Goal: Navigation & Orientation: Go to known website

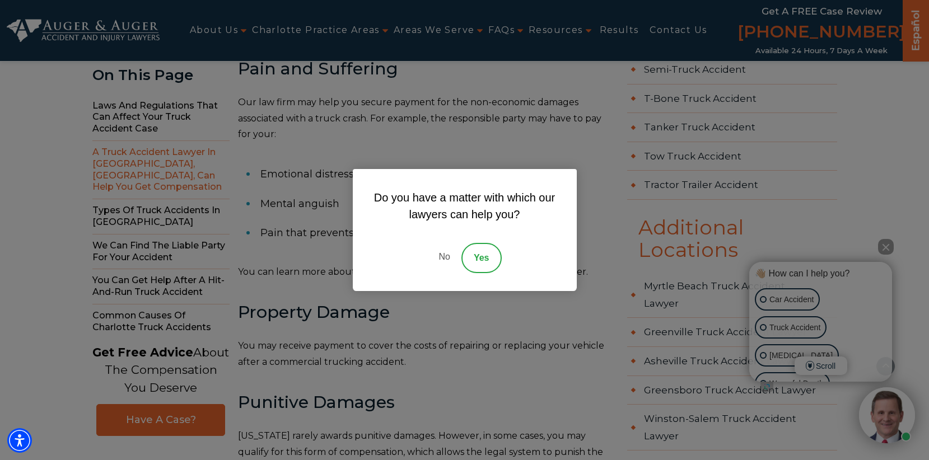
click at [440, 255] on link "No" at bounding box center [444, 258] width 34 height 30
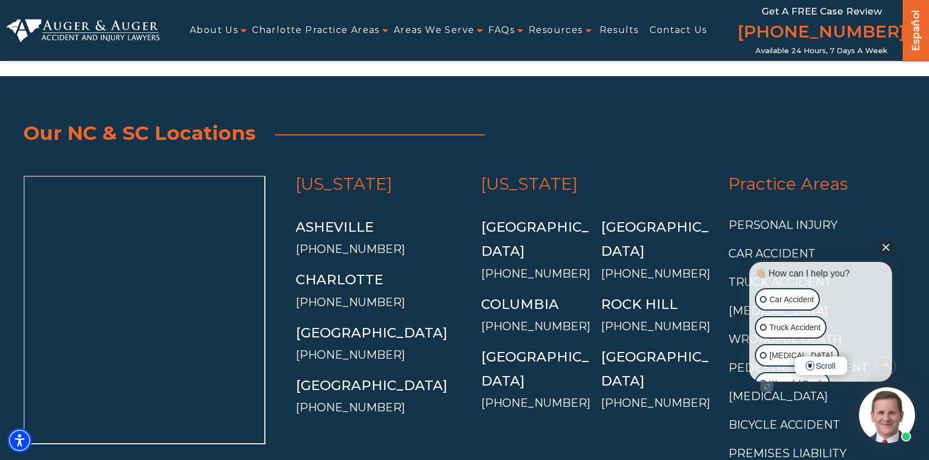
scroll to position [10177, 0]
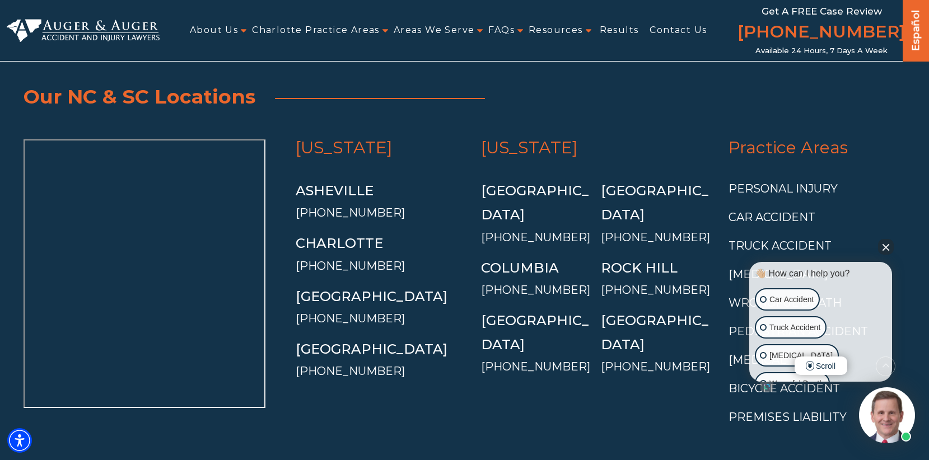
click at [888, 248] on button "Close Intaker Chat Widget" at bounding box center [886, 247] width 16 height 16
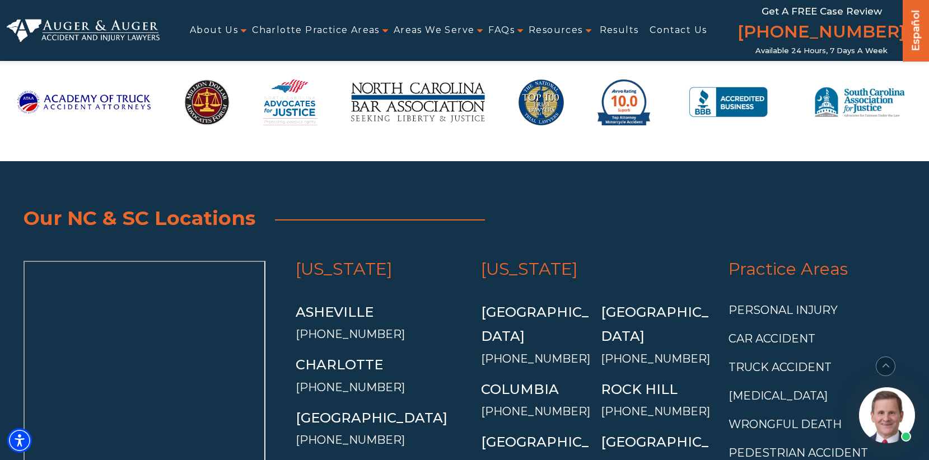
scroll to position [9993, 0]
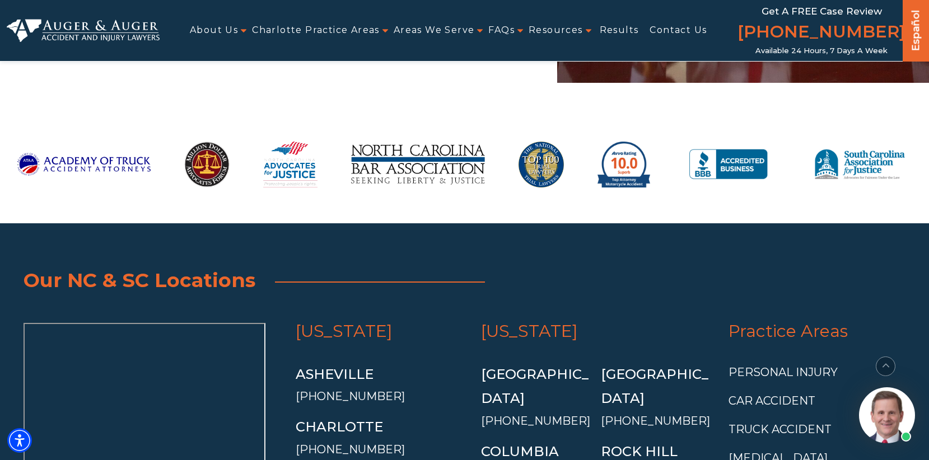
click at [112, 35] on img at bounding box center [83, 31] width 153 height 24
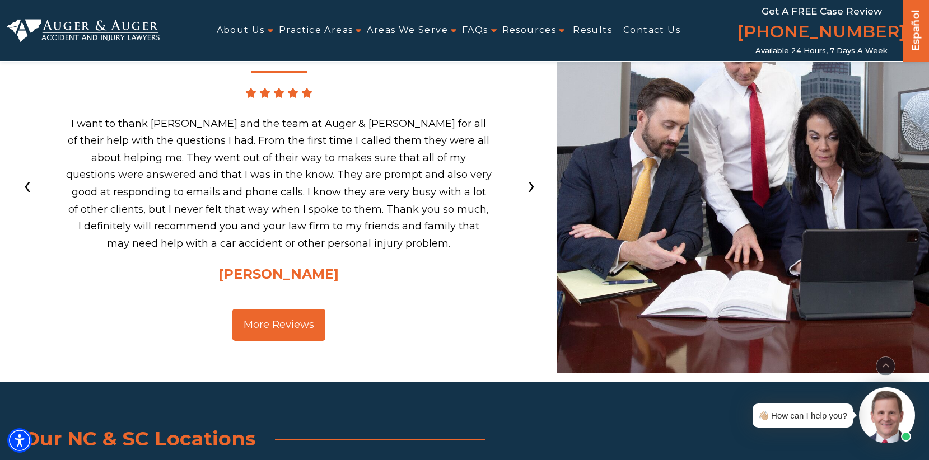
scroll to position [3695, 0]
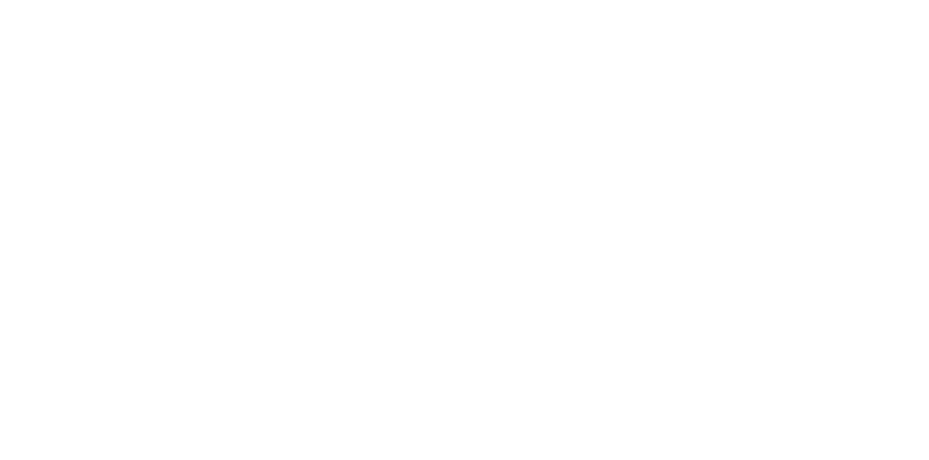
scroll to position [9993, 0]
